Goal: Navigation & Orientation: Find specific page/section

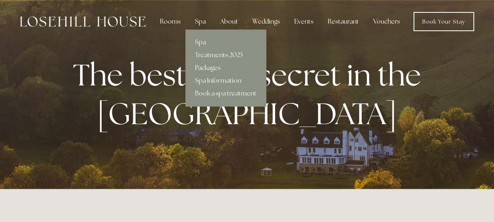
click at [202, 20] on div "Spa" at bounding box center [201, 22] width 24 height 16
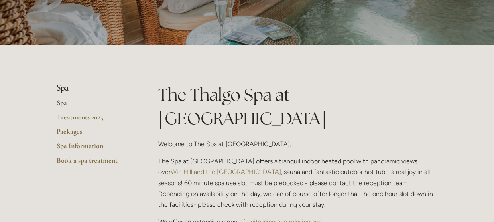
scroll to position [80, 0]
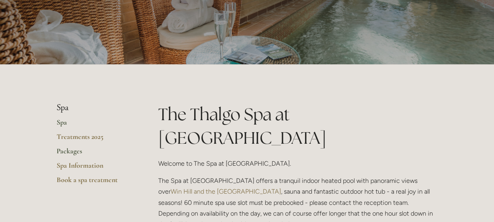
click at [68, 146] on link "Packages" at bounding box center [95, 153] width 76 height 14
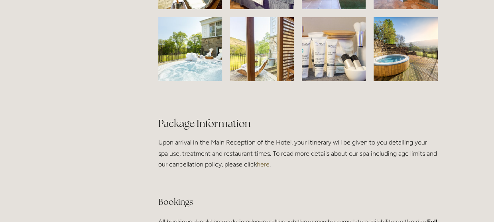
scroll to position [1395, 0]
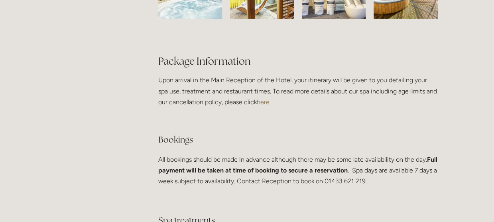
click at [257, 106] on link "here" at bounding box center [263, 102] width 13 height 8
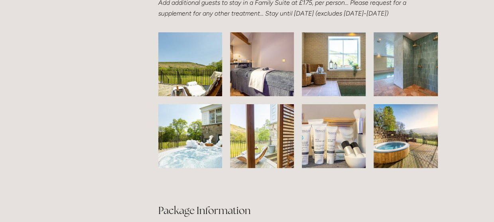
scroll to position [1236, 0]
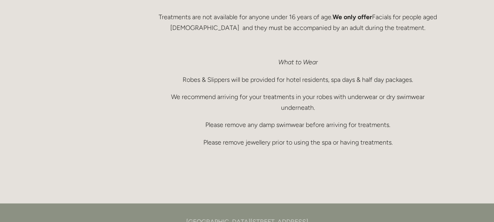
scroll to position [638, 0]
